Goal: Task Accomplishment & Management: Manage account settings

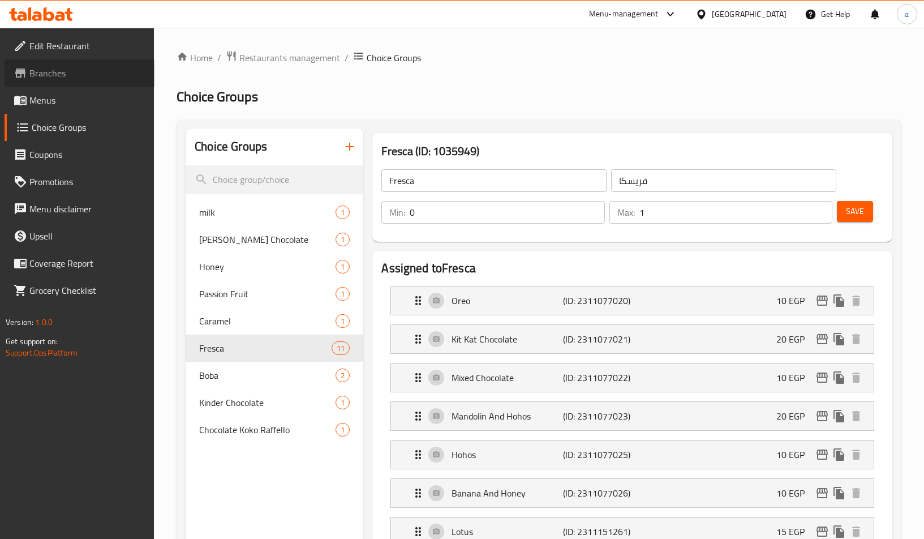
click at [38, 75] on span "Branches" at bounding box center [87, 73] width 116 height 14
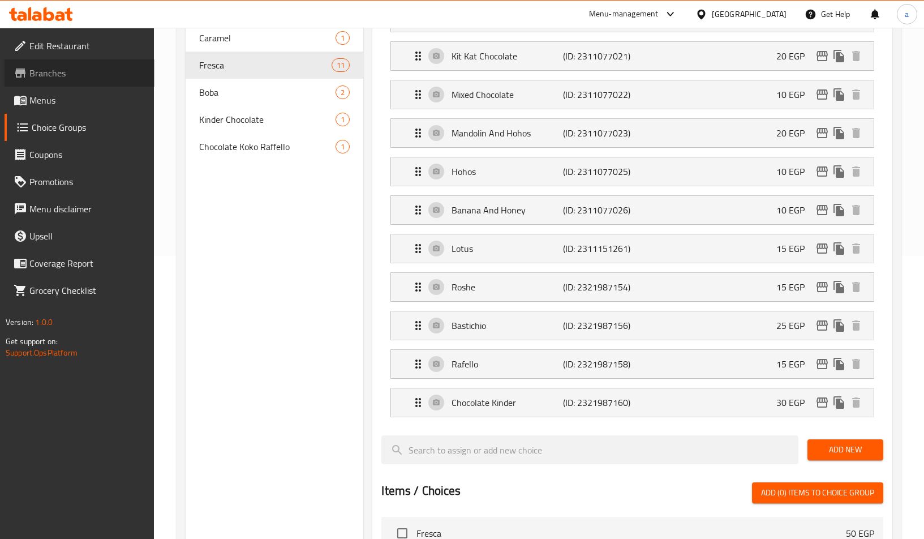
scroll to position [283, 0]
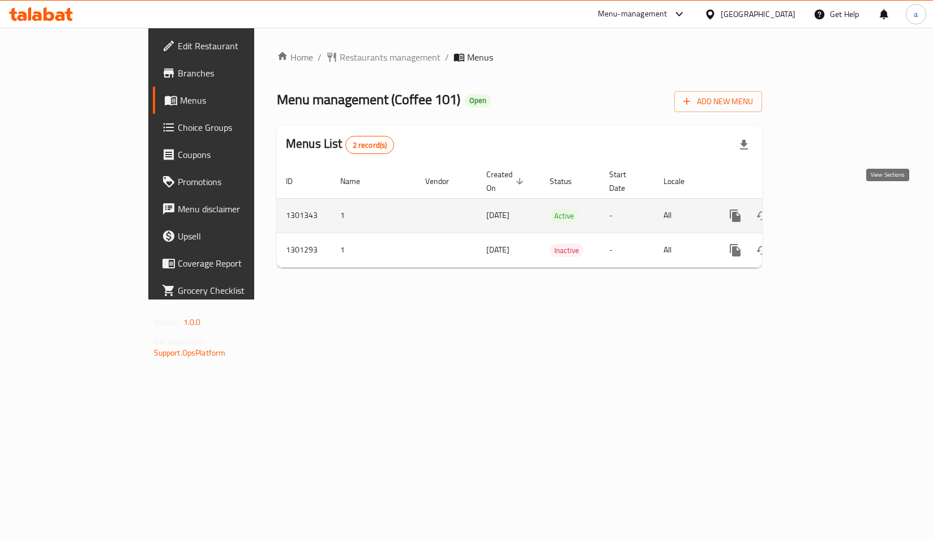
click at [830, 207] on link "enhanced table" at bounding box center [816, 215] width 27 height 27
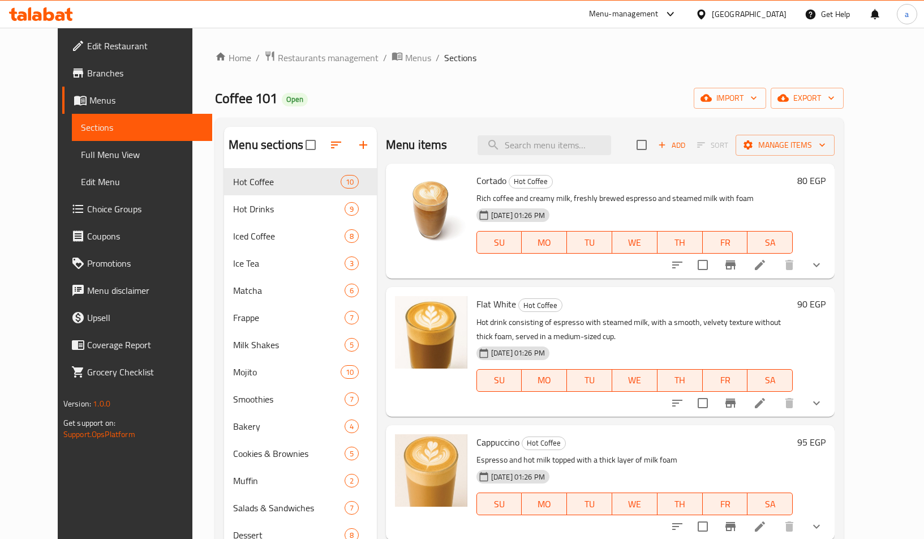
click at [87, 212] on span "Choice Groups" at bounding box center [145, 209] width 116 height 14
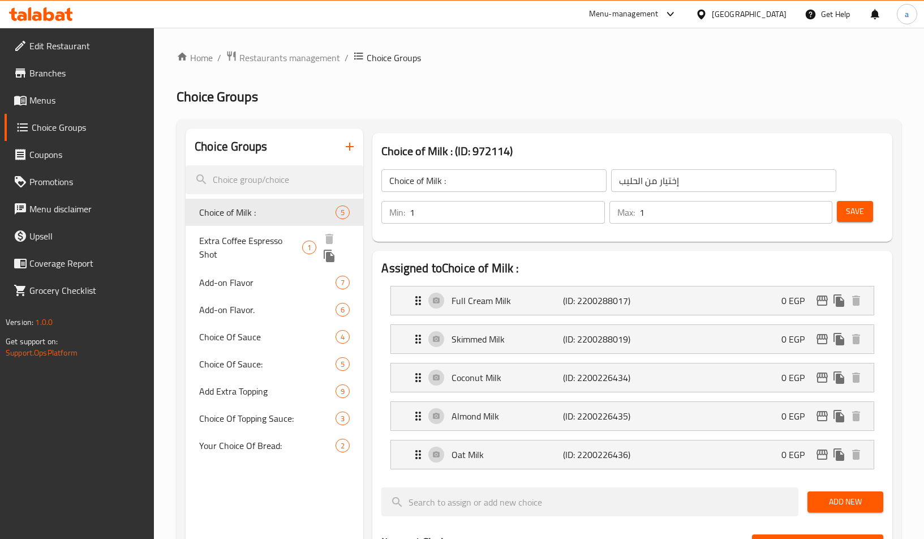
click at [267, 235] on span "Extra Coffee Espresso Shot" at bounding box center [250, 247] width 103 height 27
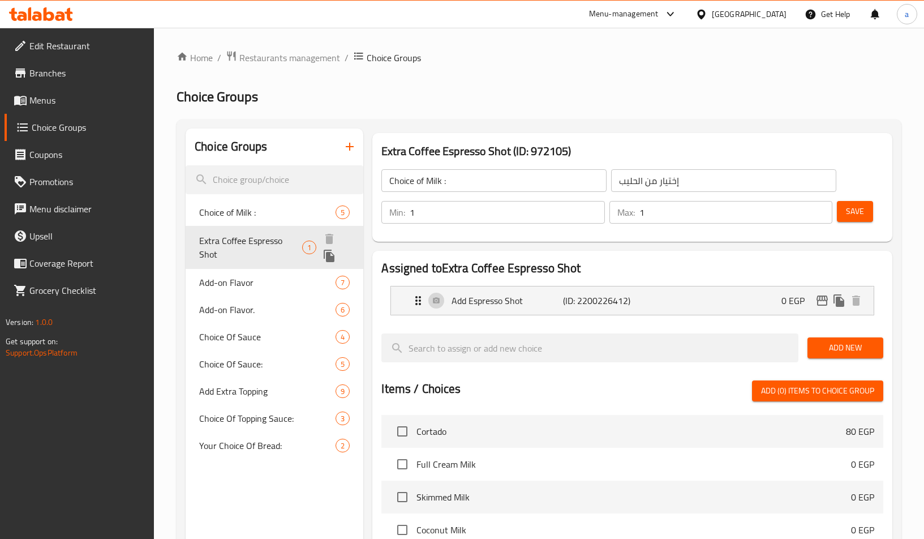
type input "Extra Coffee Espresso Shot"
type input "اضاقة شوت قهوة اسبريسو"
type input "0"
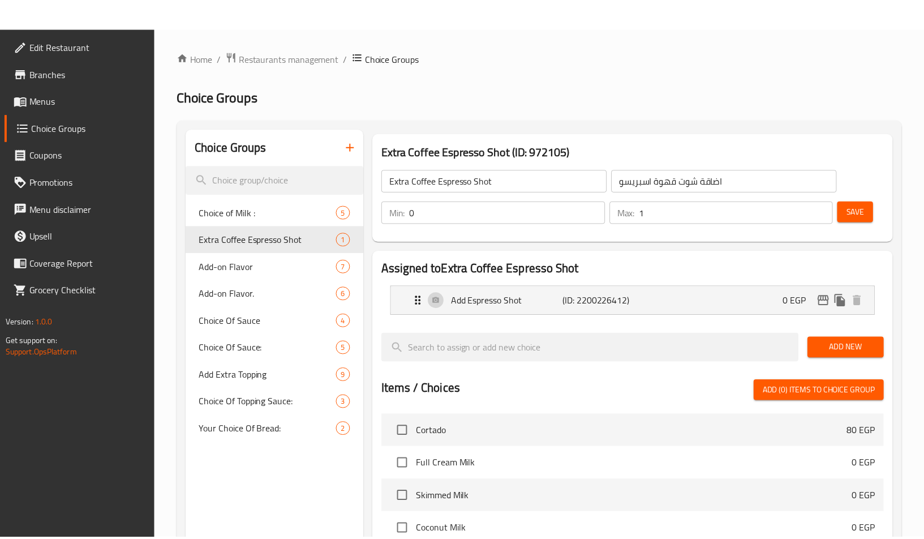
scroll to position [319, 0]
